Goal: Contribute content

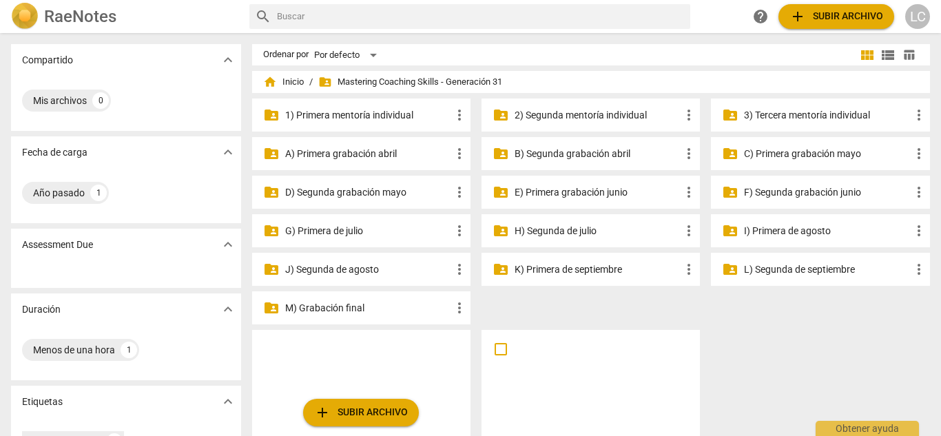
click at [568, 117] on p "2) Segunda mentoría individual" at bounding box center [598, 115] width 166 height 14
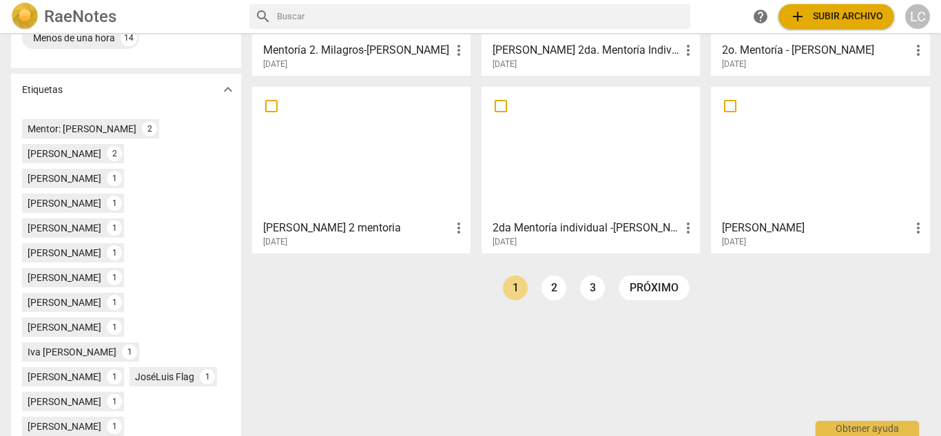
scroll to position [369, 0]
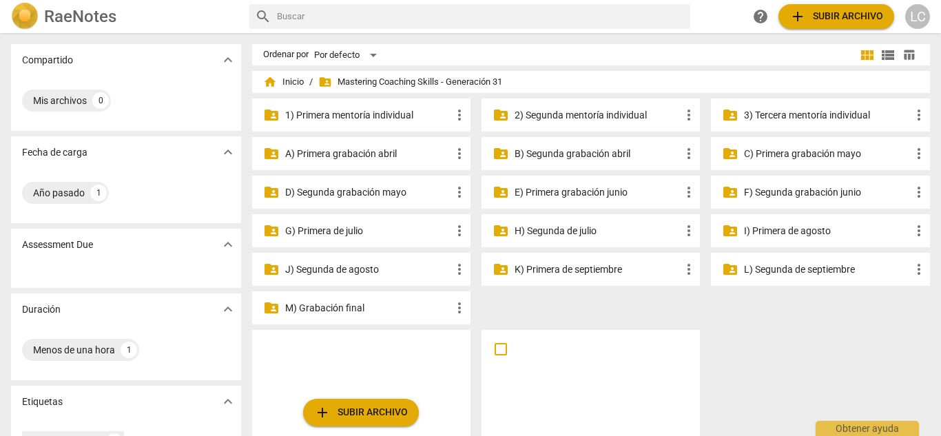
click at [822, 114] on p "3) Tercera mentoría individual" at bounding box center [827, 115] width 166 height 14
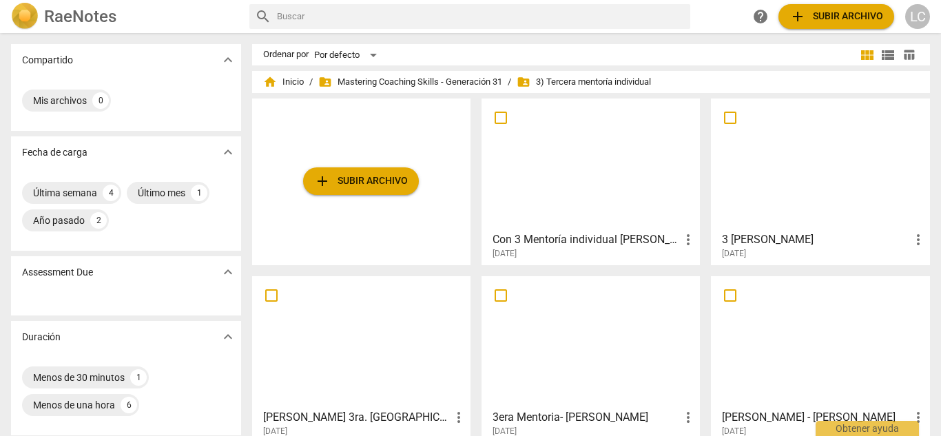
click at [796, 171] on div at bounding box center [820, 164] width 209 height 122
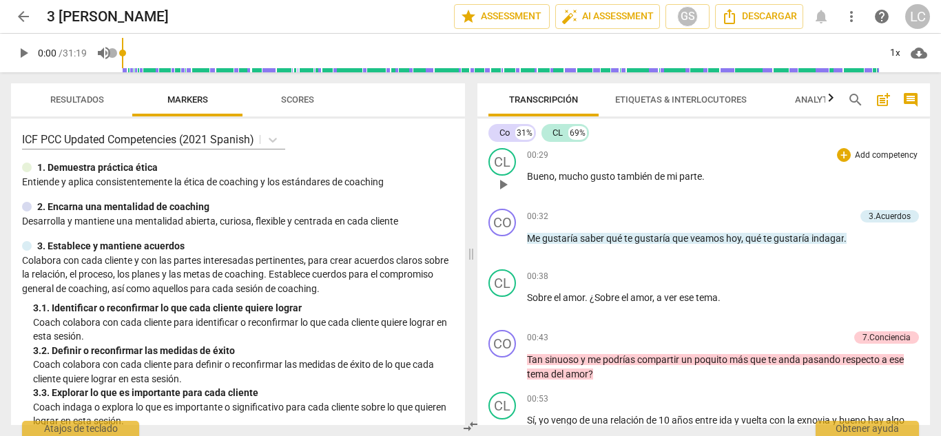
scroll to position [186, 0]
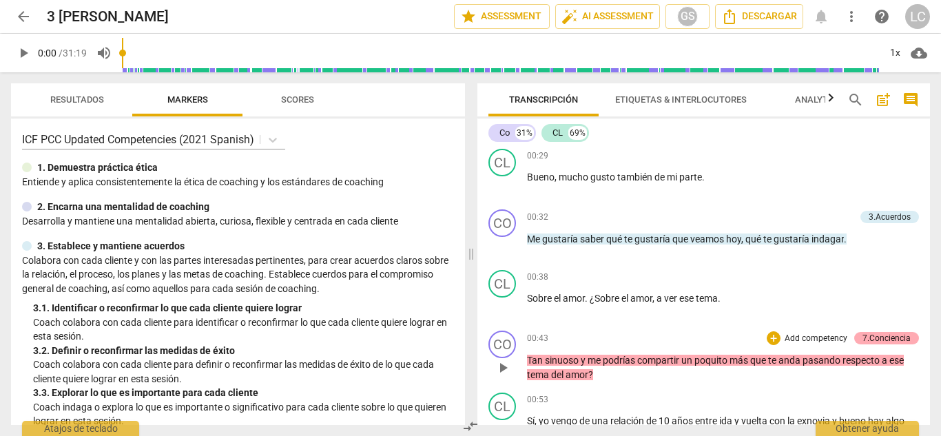
click at [876, 335] on div "7.Conciencia" at bounding box center [886, 338] width 48 height 12
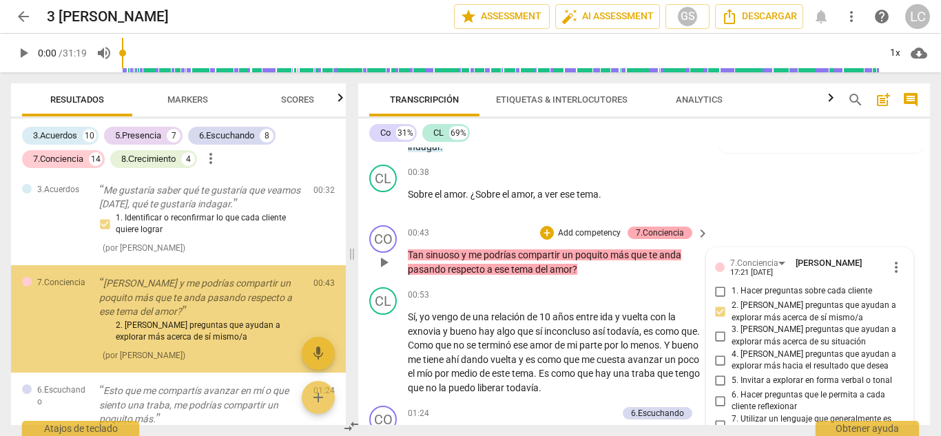
scroll to position [260, 0]
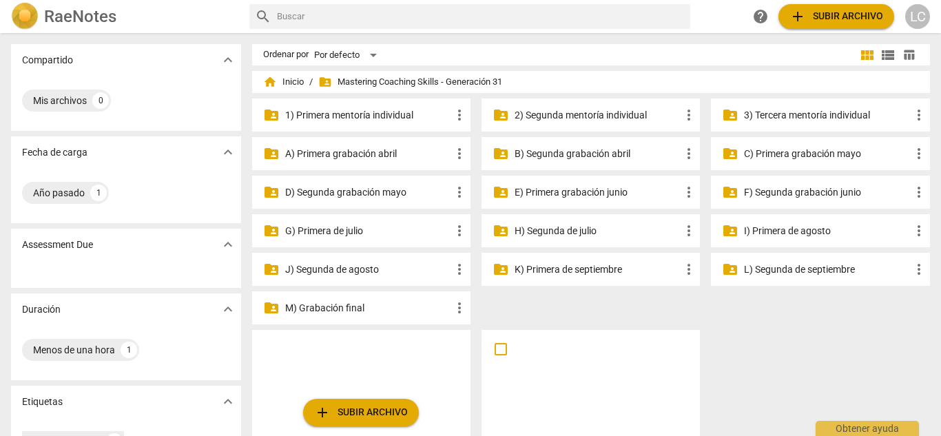
click at [822, 116] on p "3) Tercera mentoría individual" at bounding box center [827, 115] width 166 height 14
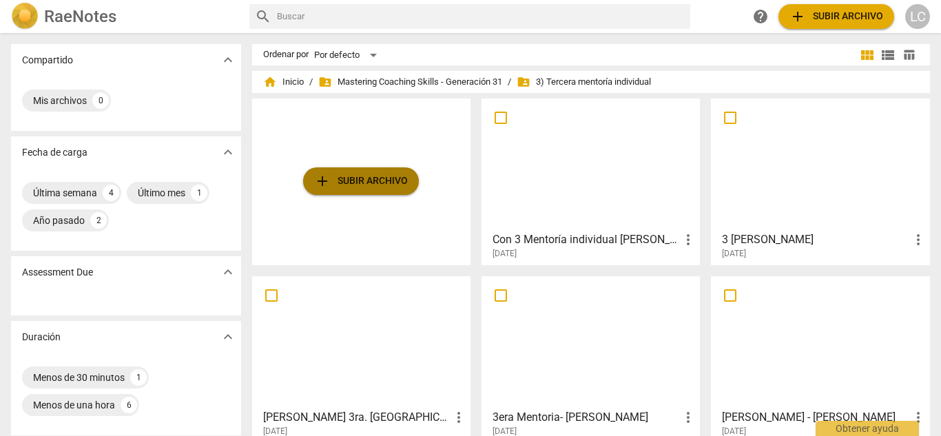
click at [352, 179] on span "add Subir archivo" at bounding box center [361, 181] width 94 height 17
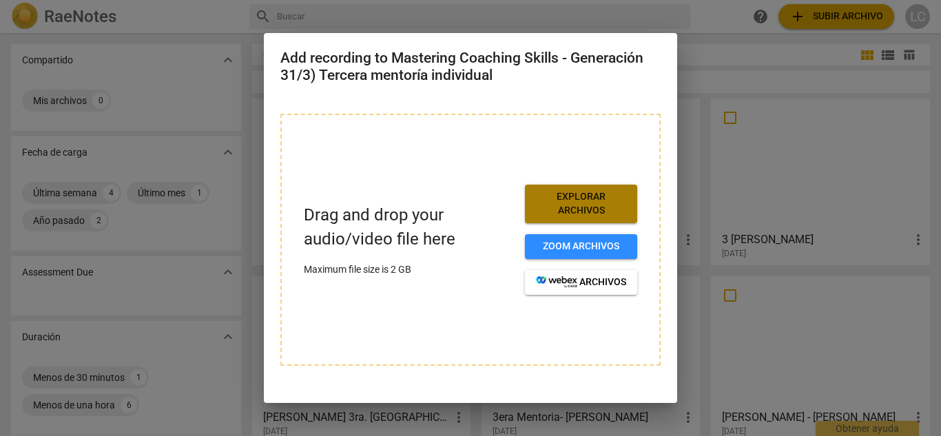
click at [591, 203] on span "Explorar archivos" at bounding box center [581, 203] width 90 height 27
click at [586, 200] on span "Explorar archivos" at bounding box center [581, 203] width 90 height 27
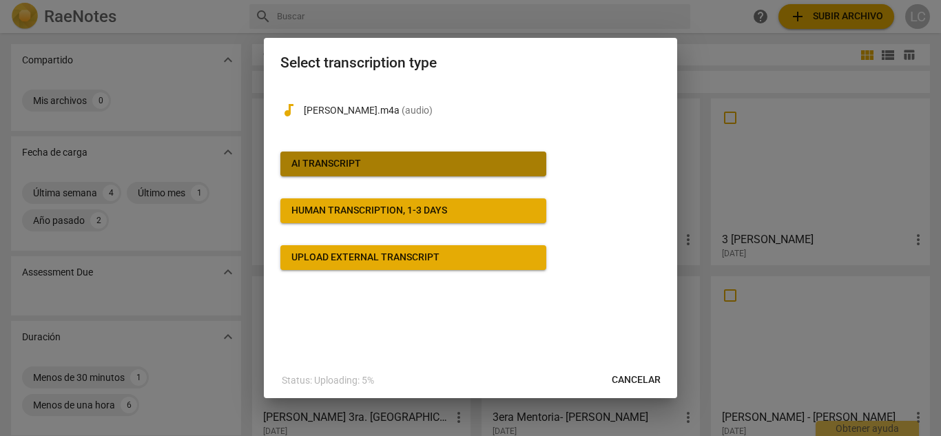
click at [378, 161] on span "AI Transcript" at bounding box center [413, 164] width 244 height 14
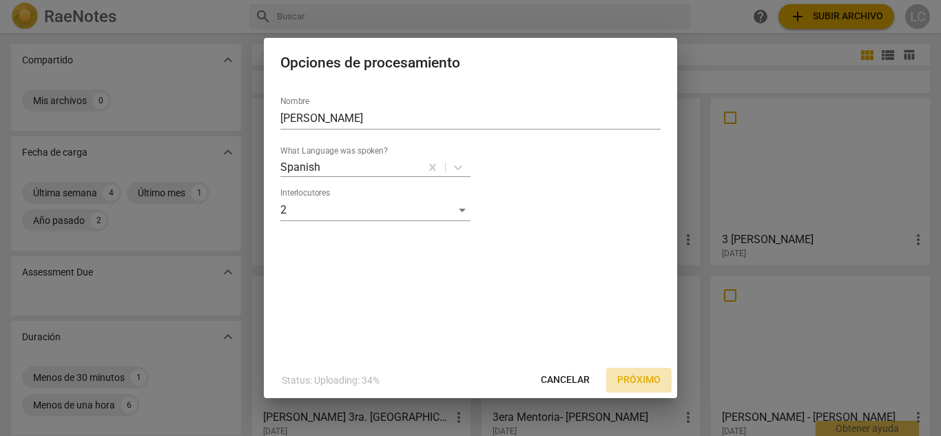
click at [632, 384] on span "Próximo" at bounding box center [638, 380] width 43 height 14
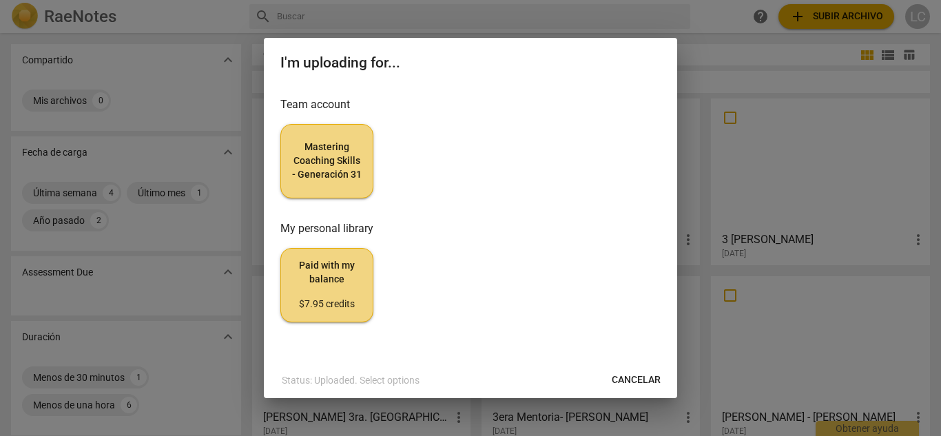
click at [335, 176] on span "Mastering Coaching Skills - Generación 31" at bounding box center [327, 161] width 70 height 41
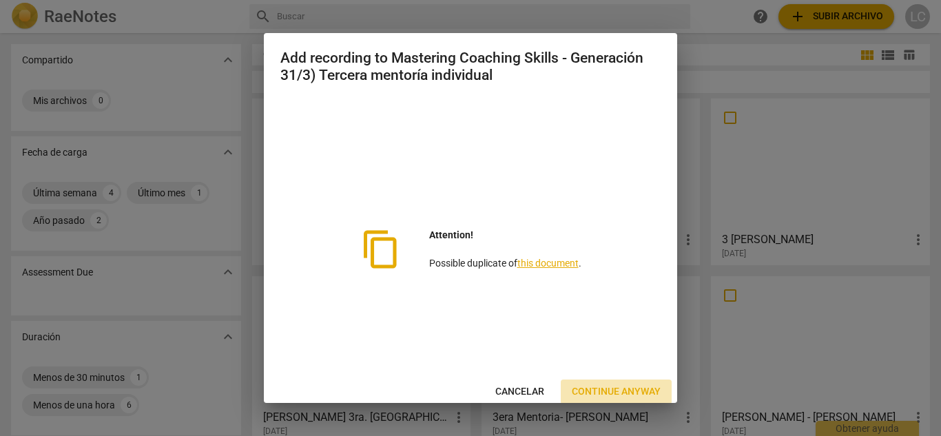
click at [608, 390] on span "Continue anyway" at bounding box center [616, 392] width 89 height 14
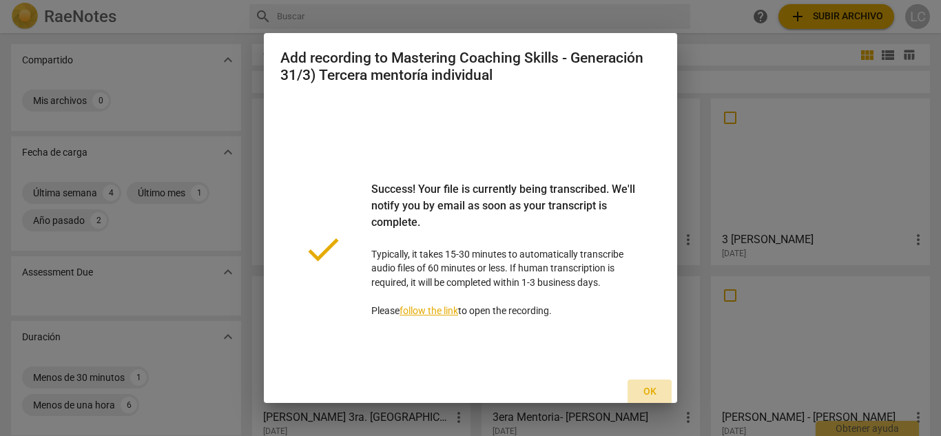
click at [645, 390] on span "Ok" at bounding box center [650, 392] width 22 height 14
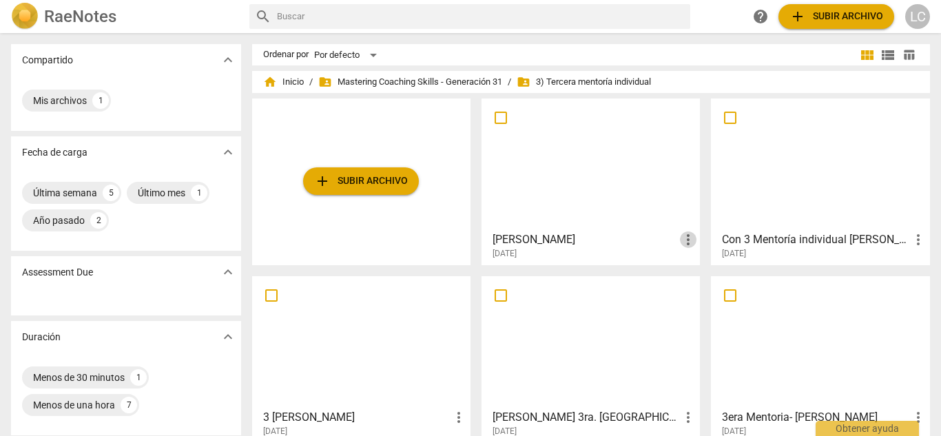
click at [687, 238] on span "more_vert" at bounding box center [688, 239] width 17 height 17
click at [584, 218] on div at bounding box center [470, 218] width 941 height 436
click at [533, 239] on h3 "[PERSON_NAME]" at bounding box center [586, 239] width 187 height 17
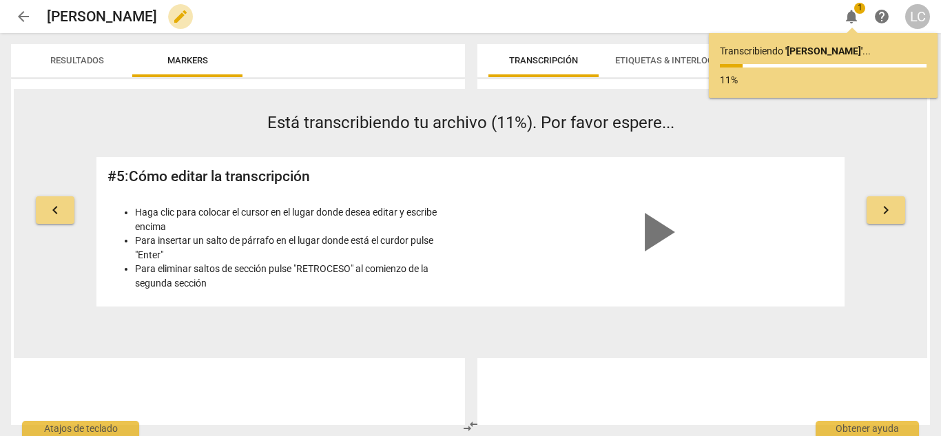
click at [172, 17] on span "edit" at bounding box center [180, 16] width 17 height 17
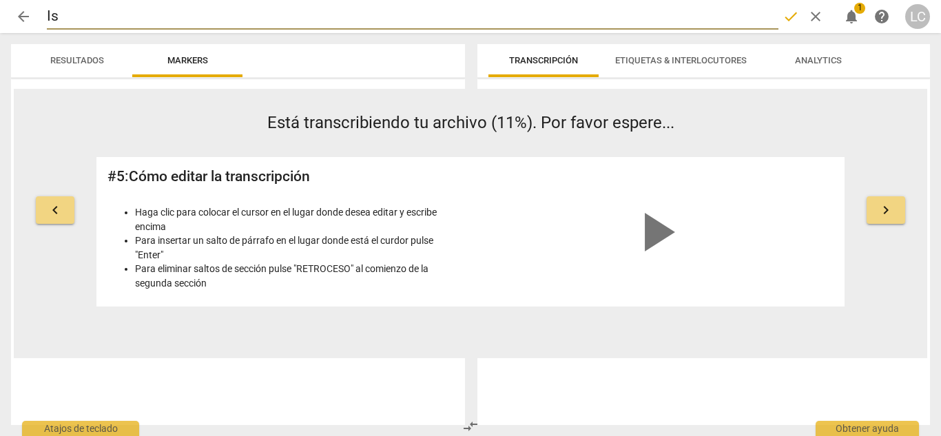
type input "I"
type input "l"
type input "[PERSON_NAME]"
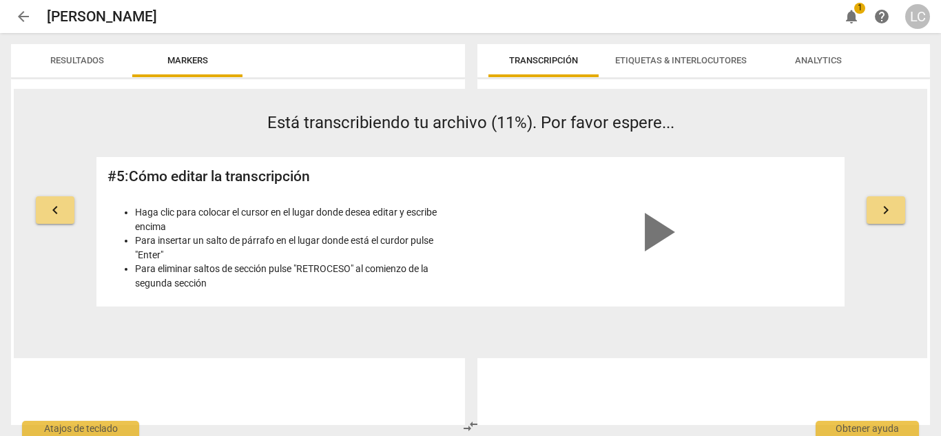
click at [787, 20] on div "[PERSON_NAME] edit" at bounding box center [437, 16] width 781 height 17
